Goal: Register for event/course

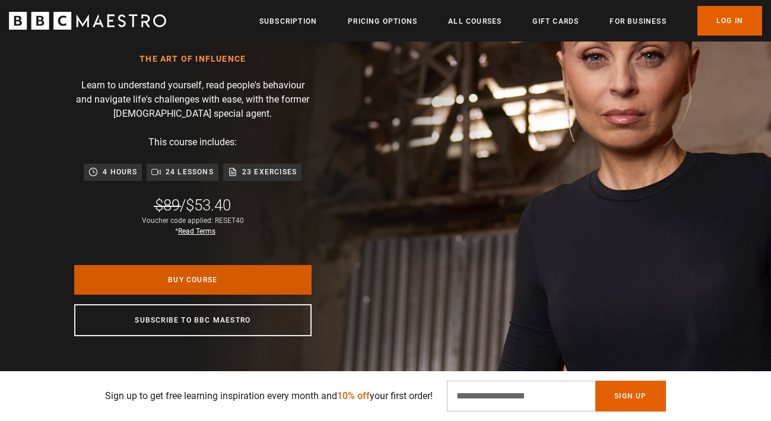
scroll to position [0, 2642]
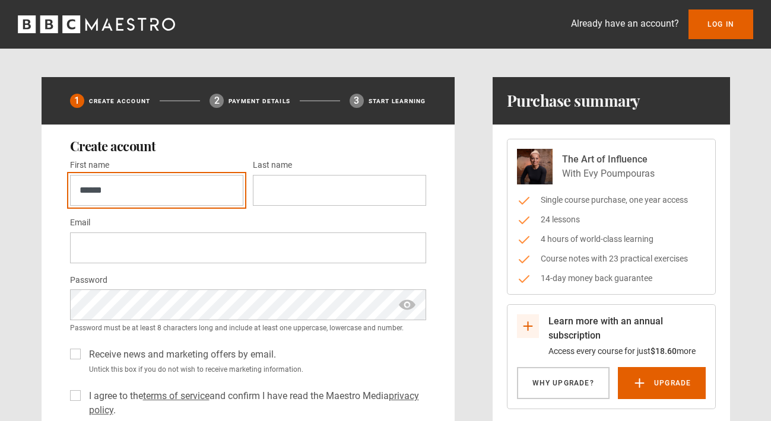
type input "*****"
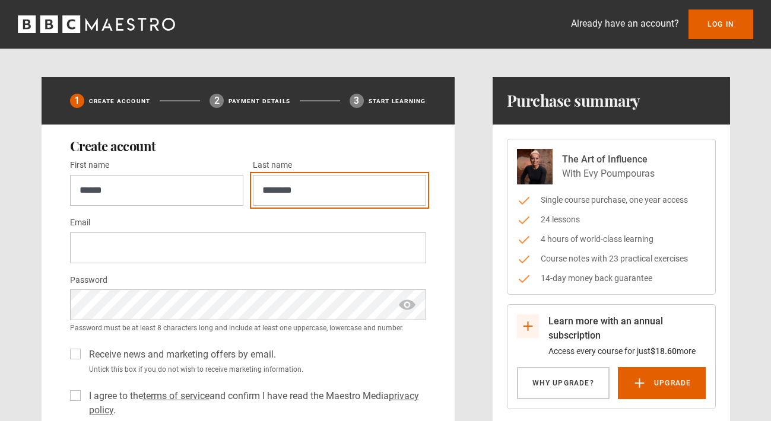
type input "********"
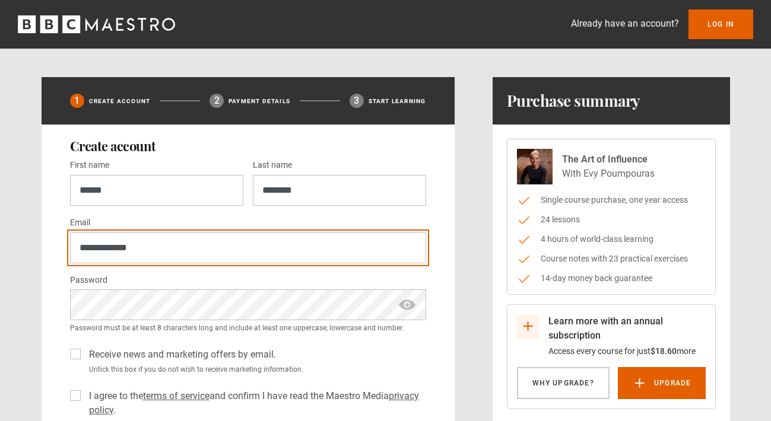
click at [157, 240] on input "**********" at bounding box center [248, 248] width 356 height 31
type input "**********"
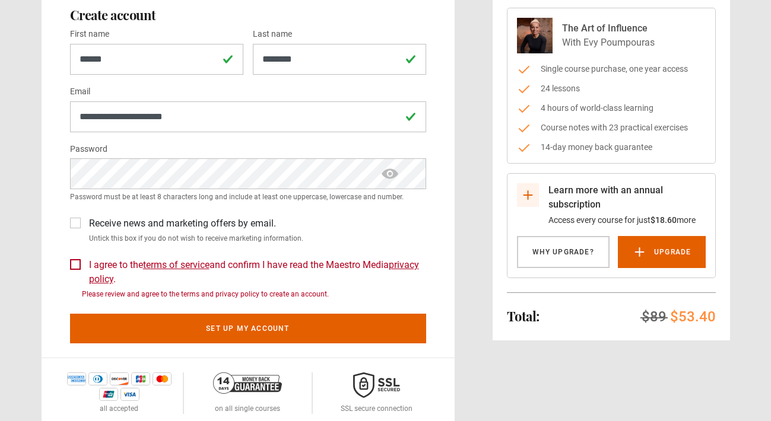
scroll to position [141, 0]
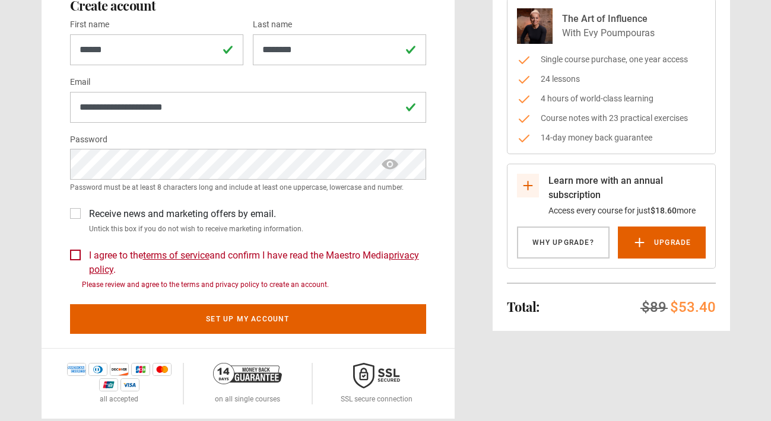
click at [84, 253] on label "I agree to the terms of service and confirm I have read the Maestro Media priva…" at bounding box center [255, 263] width 342 height 28
click at [230, 203] on div "Receive news and marketing offers by email. Untick this box if you do not wish …" at bounding box center [248, 218] width 356 height 32
click at [389, 166] on span "show password" at bounding box center [389, 164] width 19 height 31
click at [389, 166] on span "hide password" at bounding box center [389, 164] width 19 height 31
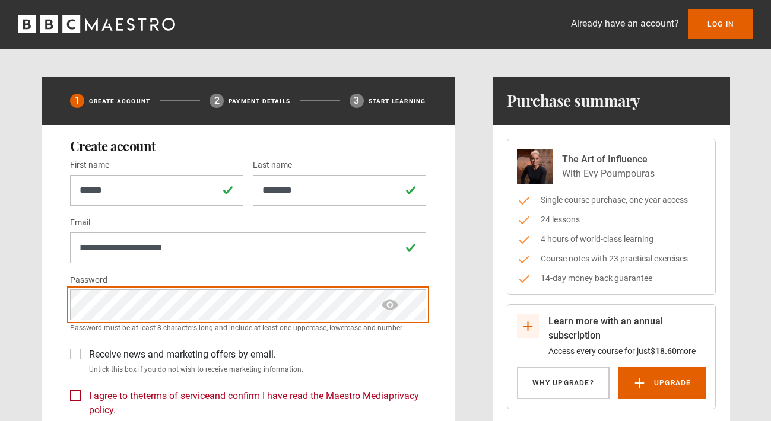
scroll to position [0, 0]
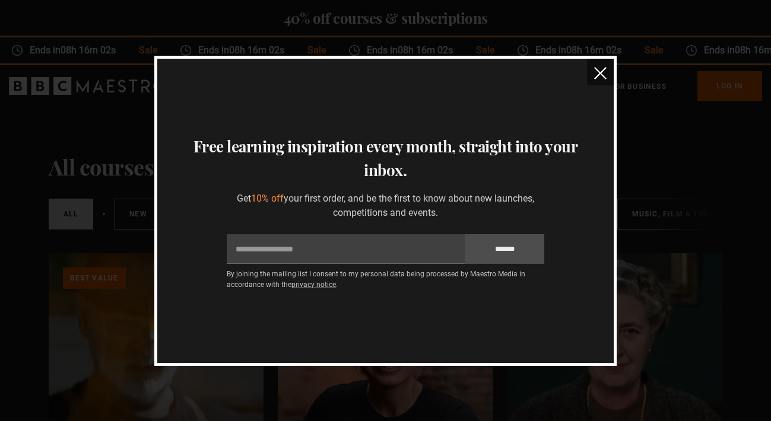
click at [599, 74] on img "close" at bounding box center [600, 73] width 12 height 12
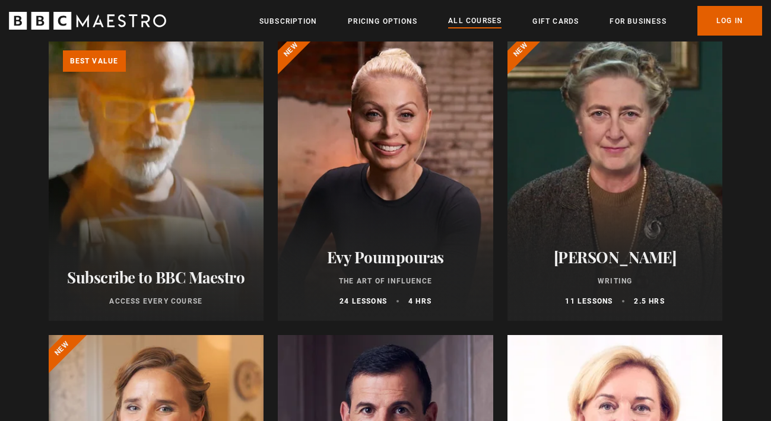
scroll to position [241, 0]
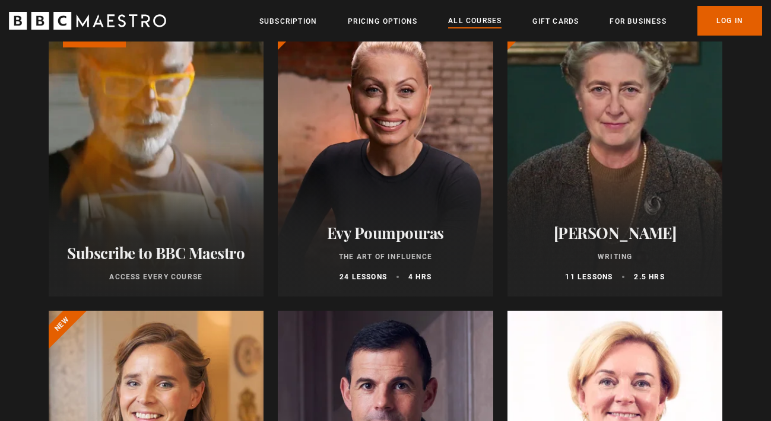
click at [374, 231] on h2 "Evy Poumpouras" at bounding box center [385, 233] width 187 height 18
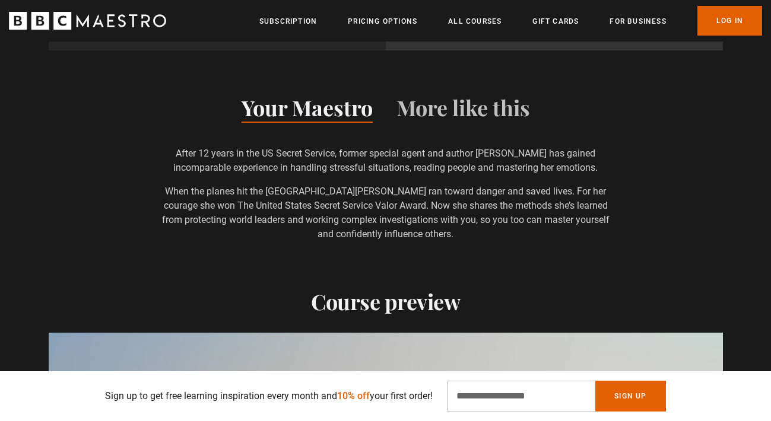
scroll to position [1347, 0]
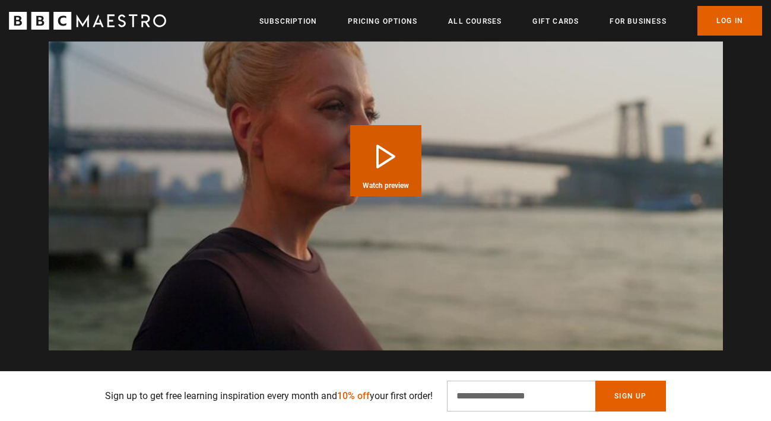
click at [389, 164] on button "Play Course overview for The Art of Influence with [PERSON_NAME] Watch preview" at bounding box center [385, 160] width 71 height 71
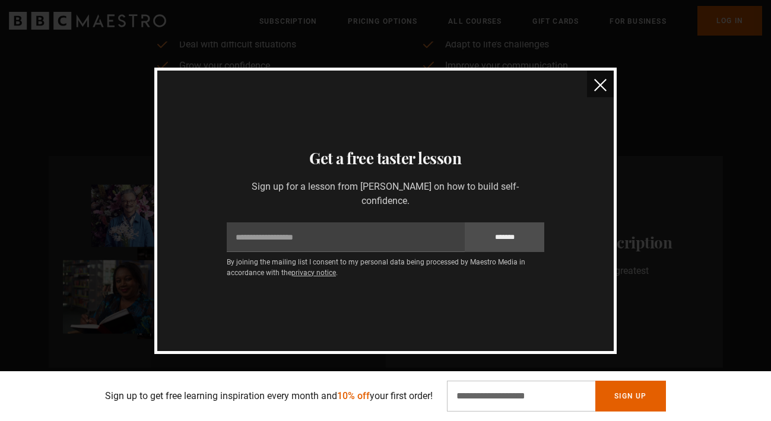
scroll to position [1015, 0]
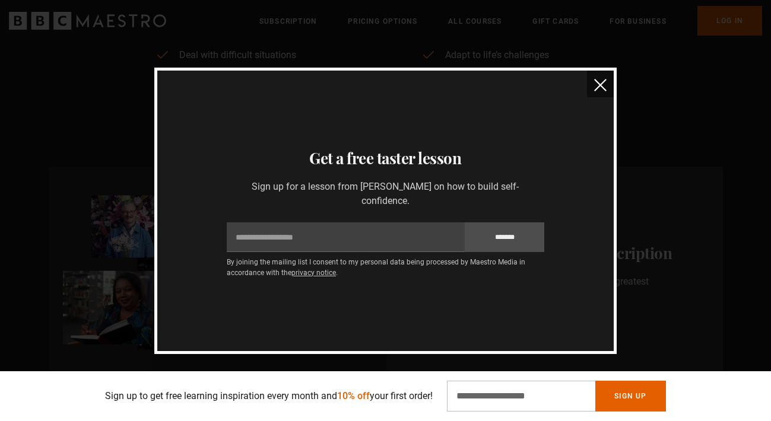
click at [599, 84] on img "close" at bounding box center [600, 85] width 12 height 12
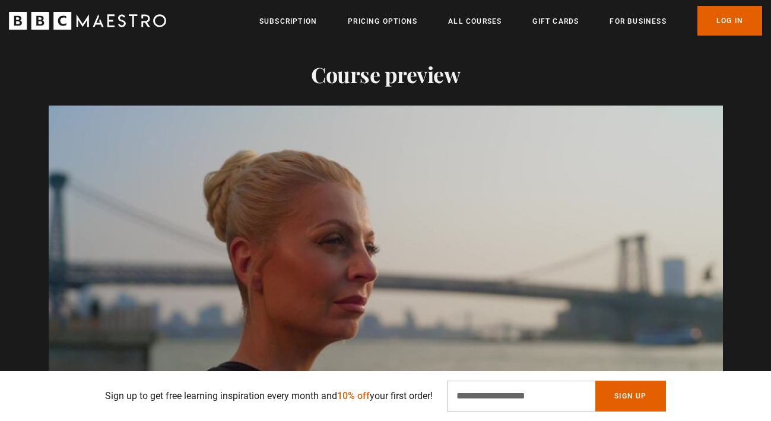
scroll to position [1551, 0]
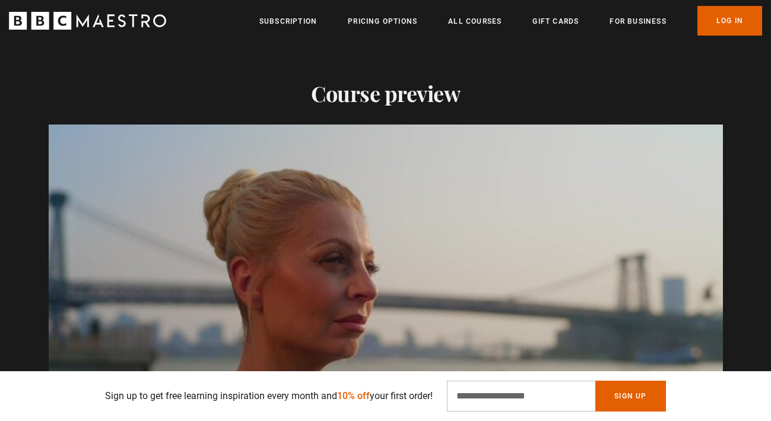
click at [484, 210] on video "Video Player" at bounding box center [386, 314] width 674 height 379
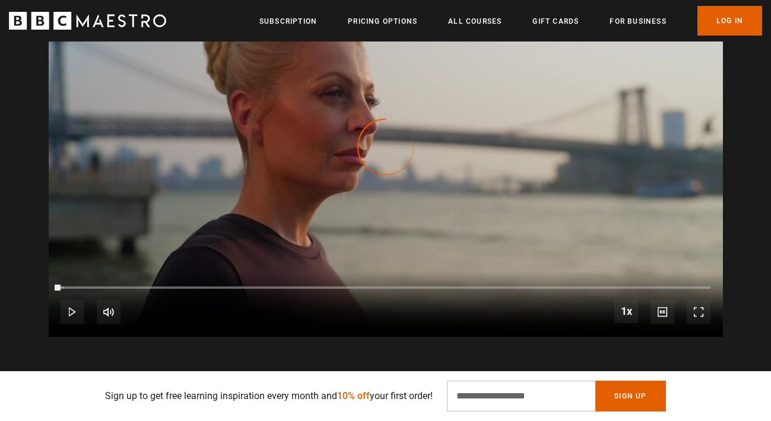
scroll to position [1709, 0]
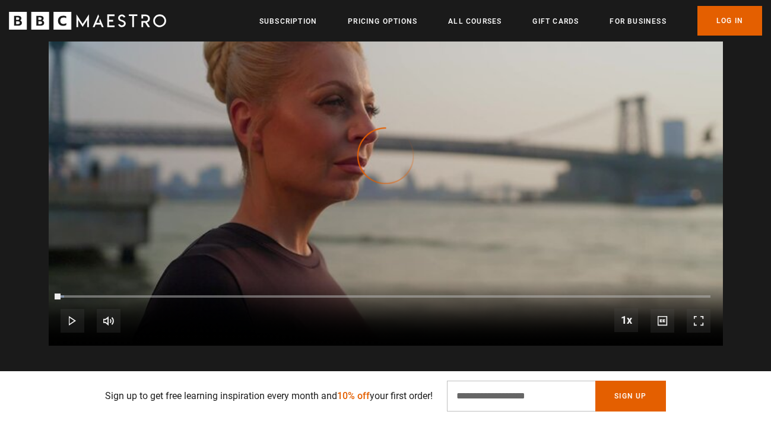
click at [64, 322] on span "Video Player" at bounding box center [73, 321] width 24 height 24
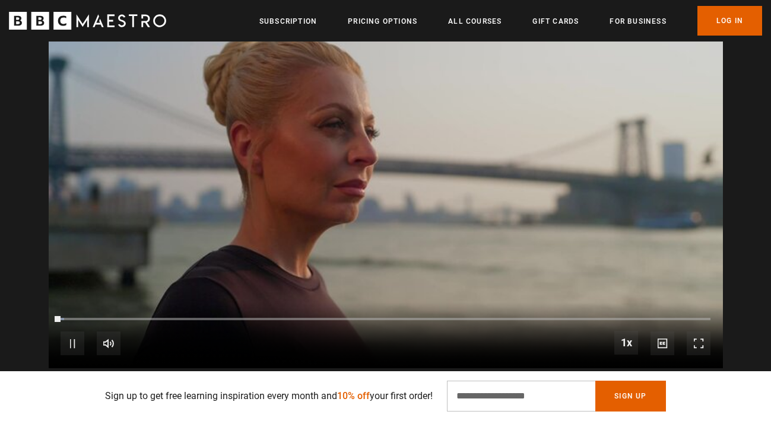
scroll to position [1687, 0]
click at [291, 179] on video "Video Player" at bounding box center [386, 178] width 674 height 379
